Goal: Navigation & Orientation: Understand site structure

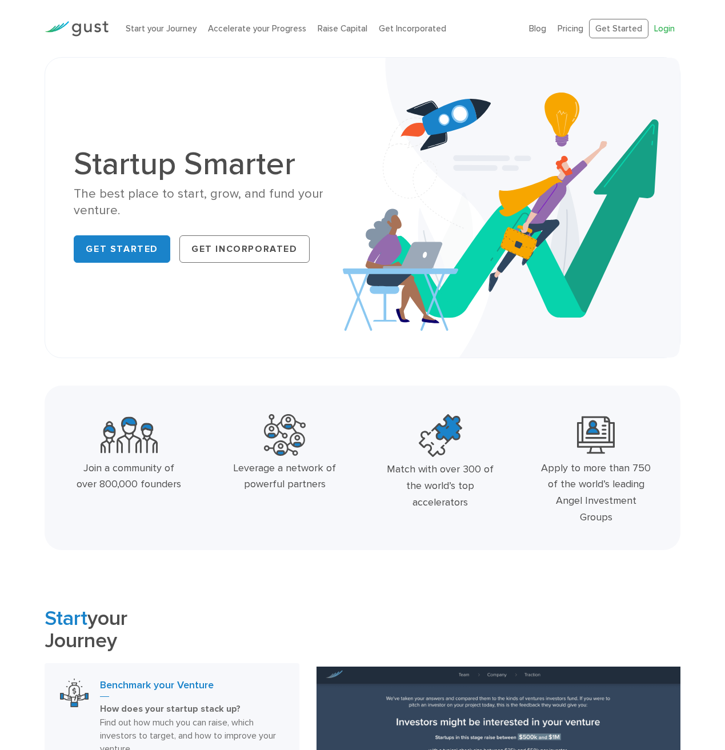
click at [658, 30] on link "Login" at bounding box center [664, 28] width 21 height 10
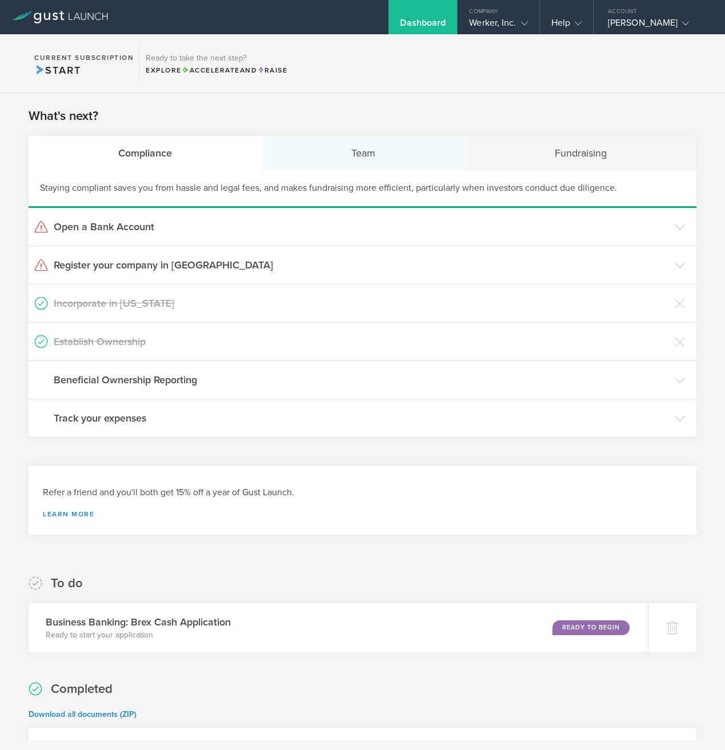
click at [379, 159] on div "Team" at bounding box center [363, 153] width 203 height 34
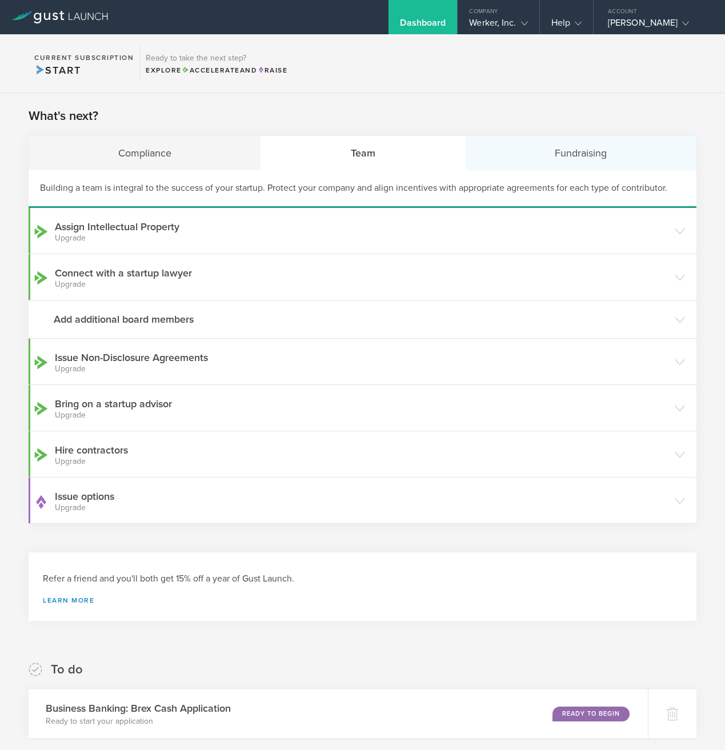
click at [509, 159] on div "Fundraising" at bounding box center [581, 153] width 231 height 34
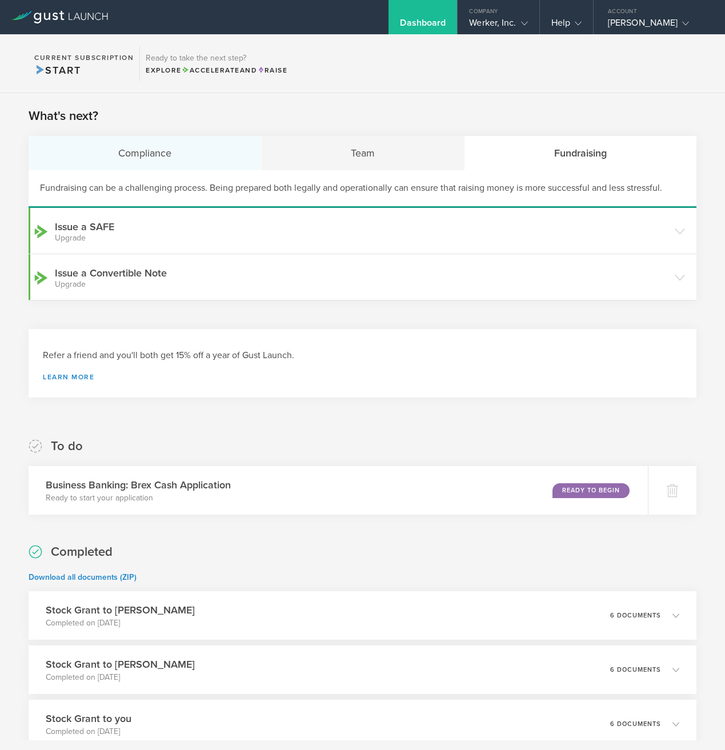
click at [217, 169] on div "Compliance" at bounding box center [145, 153] width 233 height 34
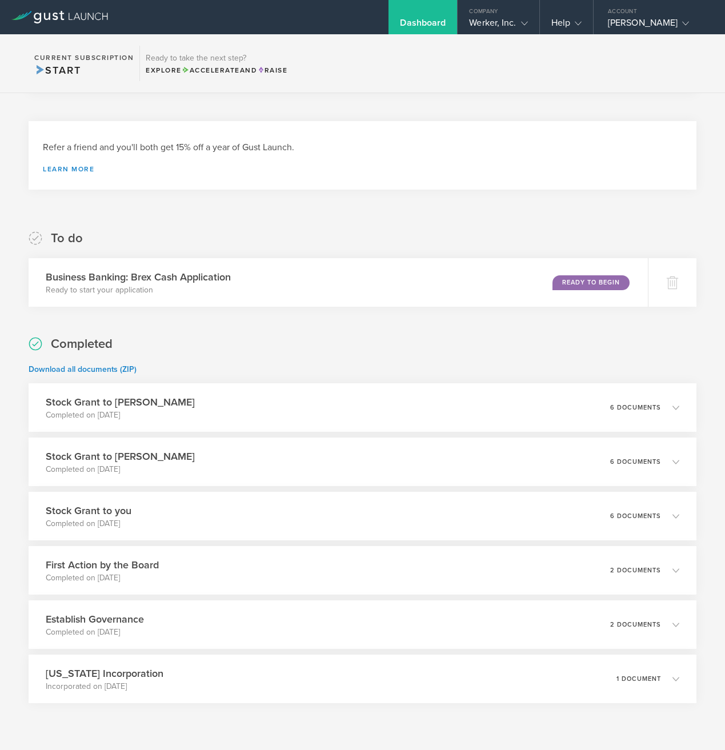
scroll to position [379, 0]
